Goal: Task Accomplishment & Management: Manage account settings

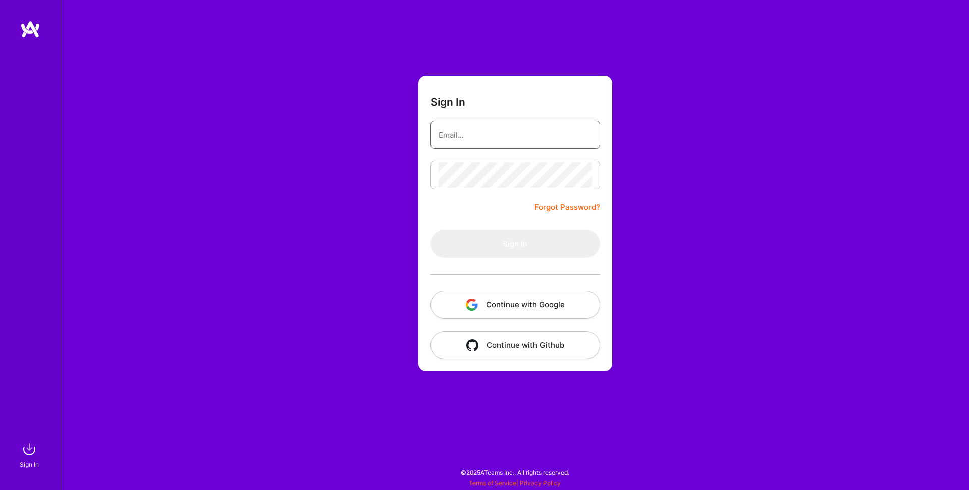
click at [473, 133] on input "email" at bounding box center [515, 135] width 153 height 26
click at [467, 134] on input "email" at bounding box center [515, 135] width 153 height 26
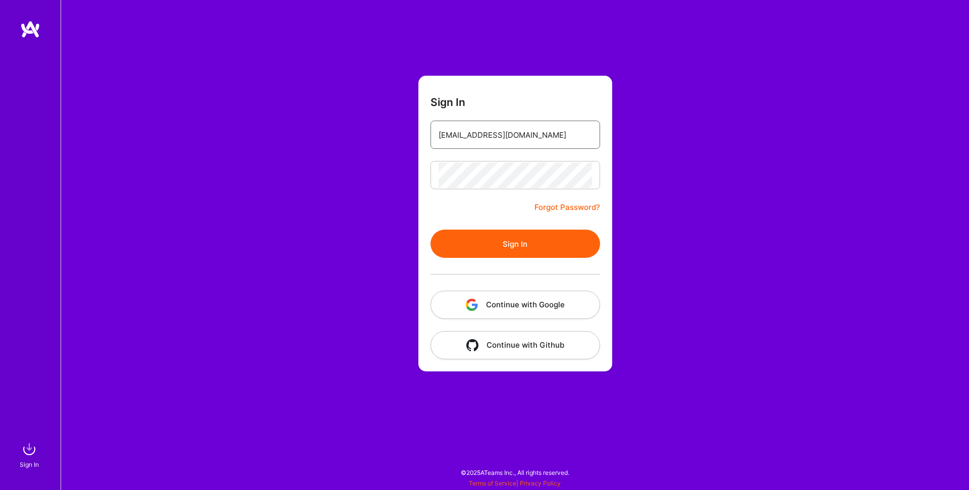
type input "[EMAIL_ADDRESS][DOMAIN_NAME]"
click at [512, 244] on button "Sign In" at bounding box center [516, 244] width 170 height 28
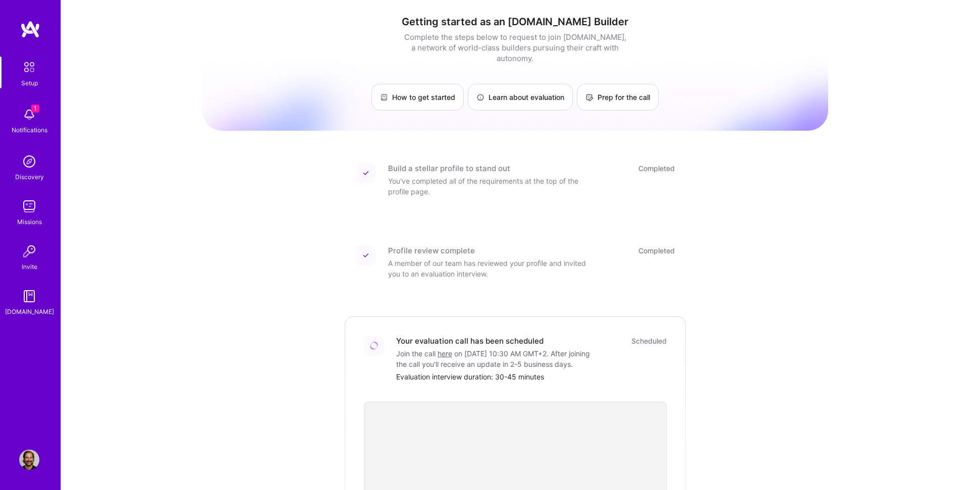
click at [29, 157] on img at bounding box center [29, 161] width 20 height 20
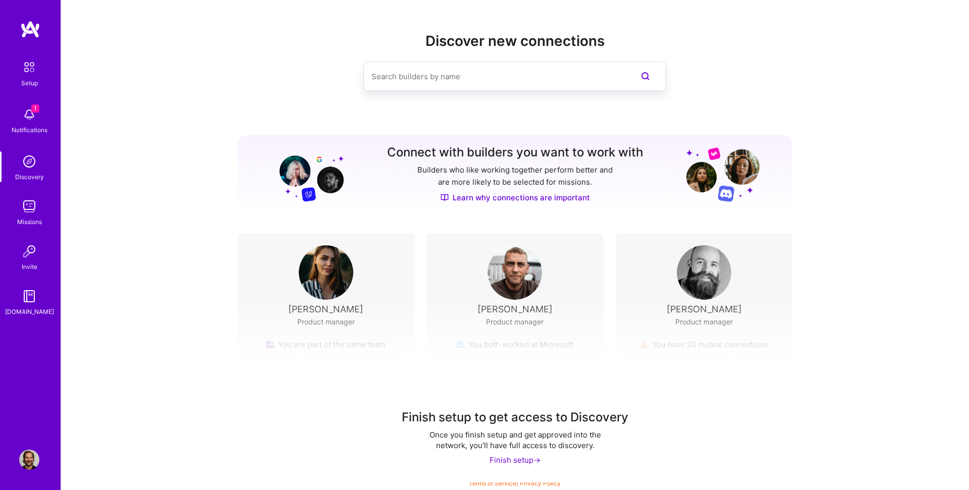
click at [450, 68] on input at bounding box center [495, 77] width 246 height 26
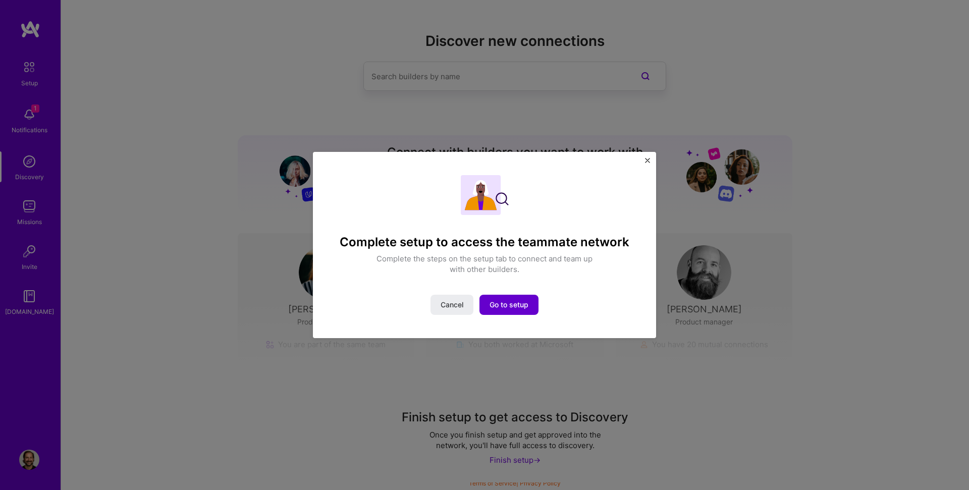
click at [504, 306] on span "Go to setup" at bounding box center [509, 305] width 39 height 10
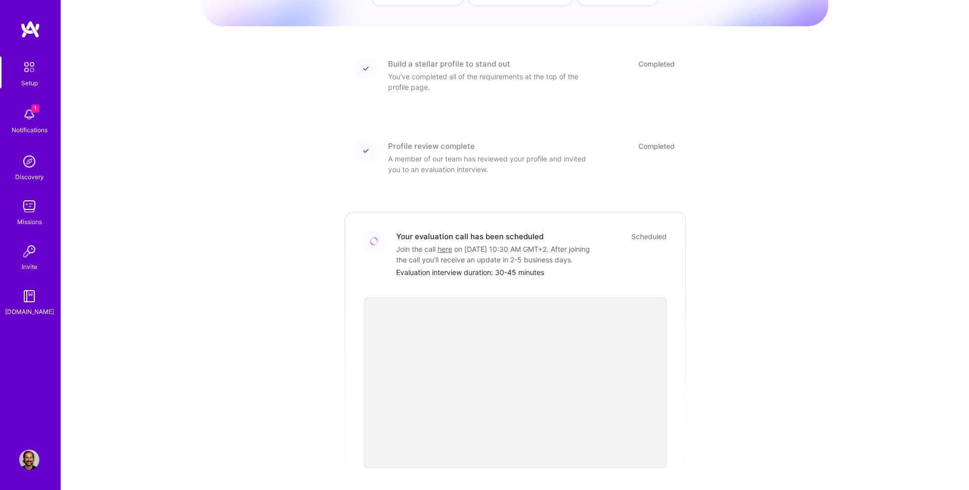
scroll to position [232, 0]
